Goal: Task Accomplishment & Management: Complete application form

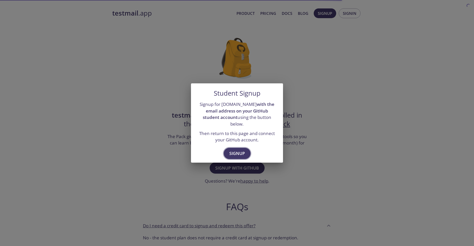
click at [240, 152] on span "Signup" at bounding box center [237, 153] width 16 height 7
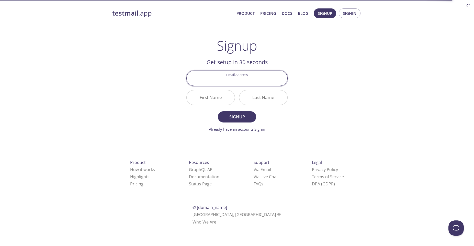
click at [242, 81] on input "Email Address" at bounding box center [237, 78] width 101 height 15
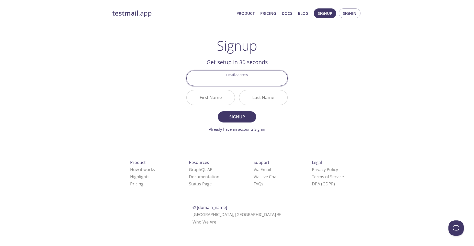
click at [294, 58] on main "Signup Get setup in 30 seconds Email Address First Name Last Name Signup Alread…" at bounding box center [237, 85] width 114 height 94
click at [241, 83] on input "Email Address" at bounding box center [237, 78] width 101 height 15
click at [239, 79] on input "Email Address" at bounding box center [237, 78] width 101 height 15
type input "[EMAIL_ADDRESS][DOMAIN_NAME]"
click at [215, 94] on input "First Name" at bounding box center [211, 97] width 48 height 15
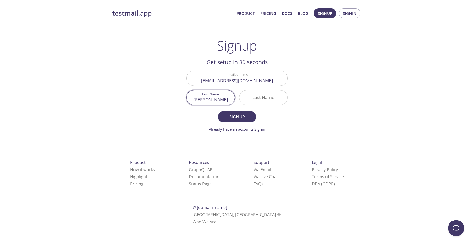
type input "[PERSON_NAME]"
click at [218, 111] on button "Signup" at bounding box center [237, 116] width 38 height 11
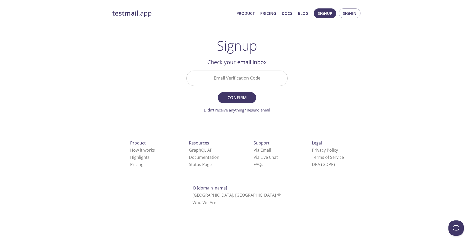
click at [245, 81] on input "Email Verification Code" at bounding box center [237, 78] width 101 height 15
paste input "MUPG7AU"
type input "MUPG7AU"
click at [245, 96] on span "Confirm" at bounding box center [236, 97] width 27 height 7
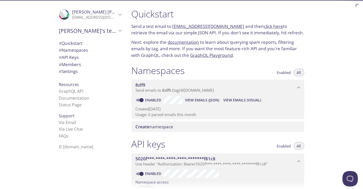
click at [286, 72] on span "Enabled" at bounding box center [284, 72] width 14 height 0
click at [300, 72] on span "All" at bounding box center [299, 72] width 4 height 0
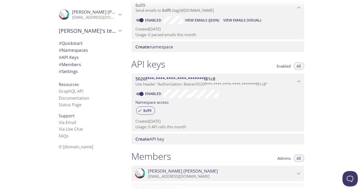
scroll to position [48, 0]
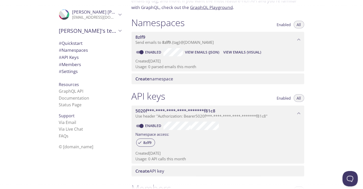
click at [161, 80] on span "Create namespace" at bounding box center [155, 79] width 38 height 6
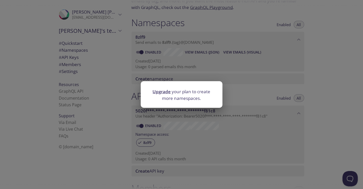
click at [164, 92] on link "Upgrade" at bounding box center [162, 91] width 18 height 6
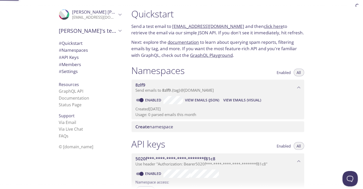
scroll to position [48, 0]
